Goal: Task Accomplishment & Management: Use online tool/utility

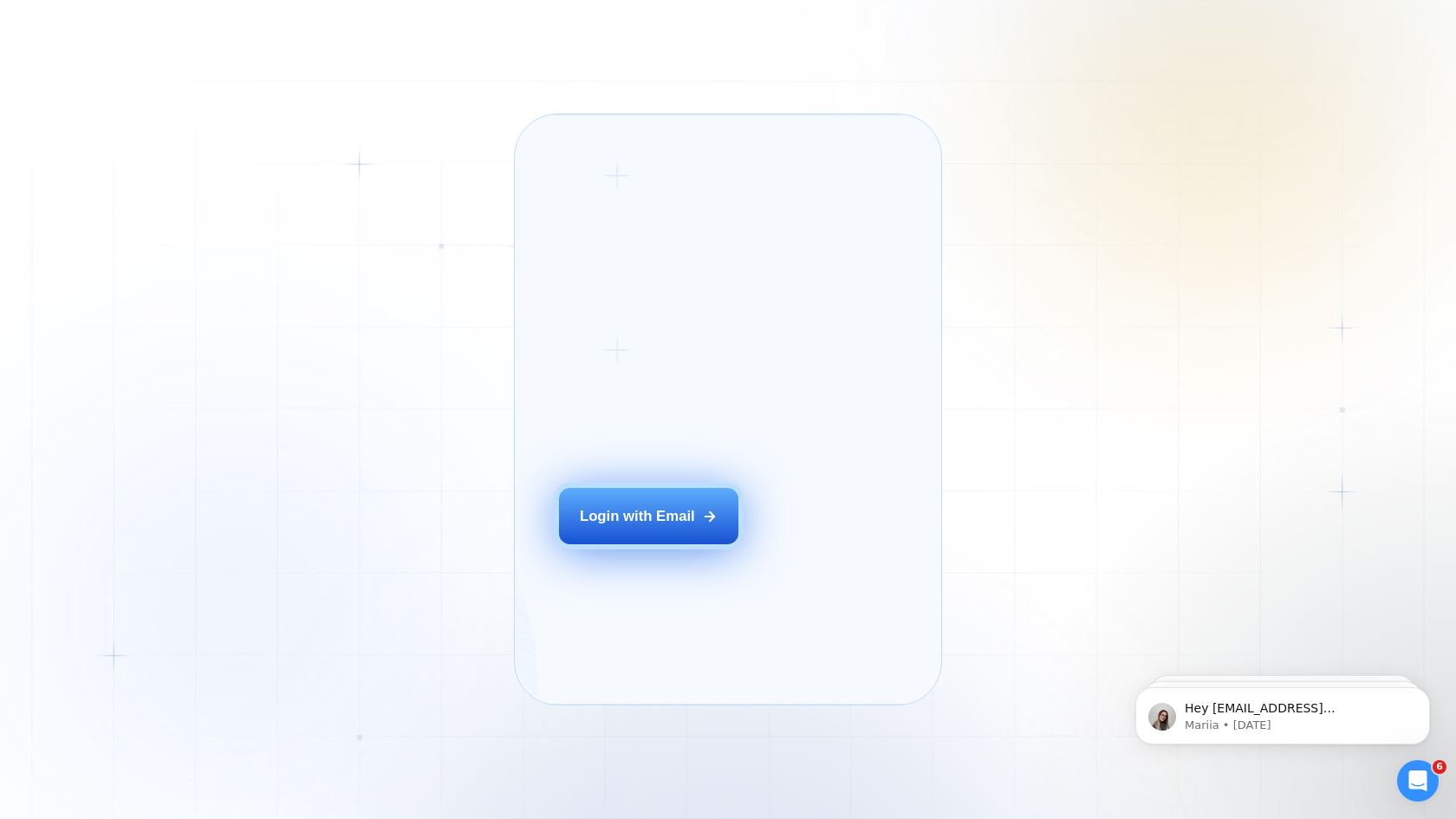
click at [666, 526] on div "Login with Email" at bounding box center [637, 516] width 115 height 20
